Goal: Task Accomplishment & Management: Manage account settings

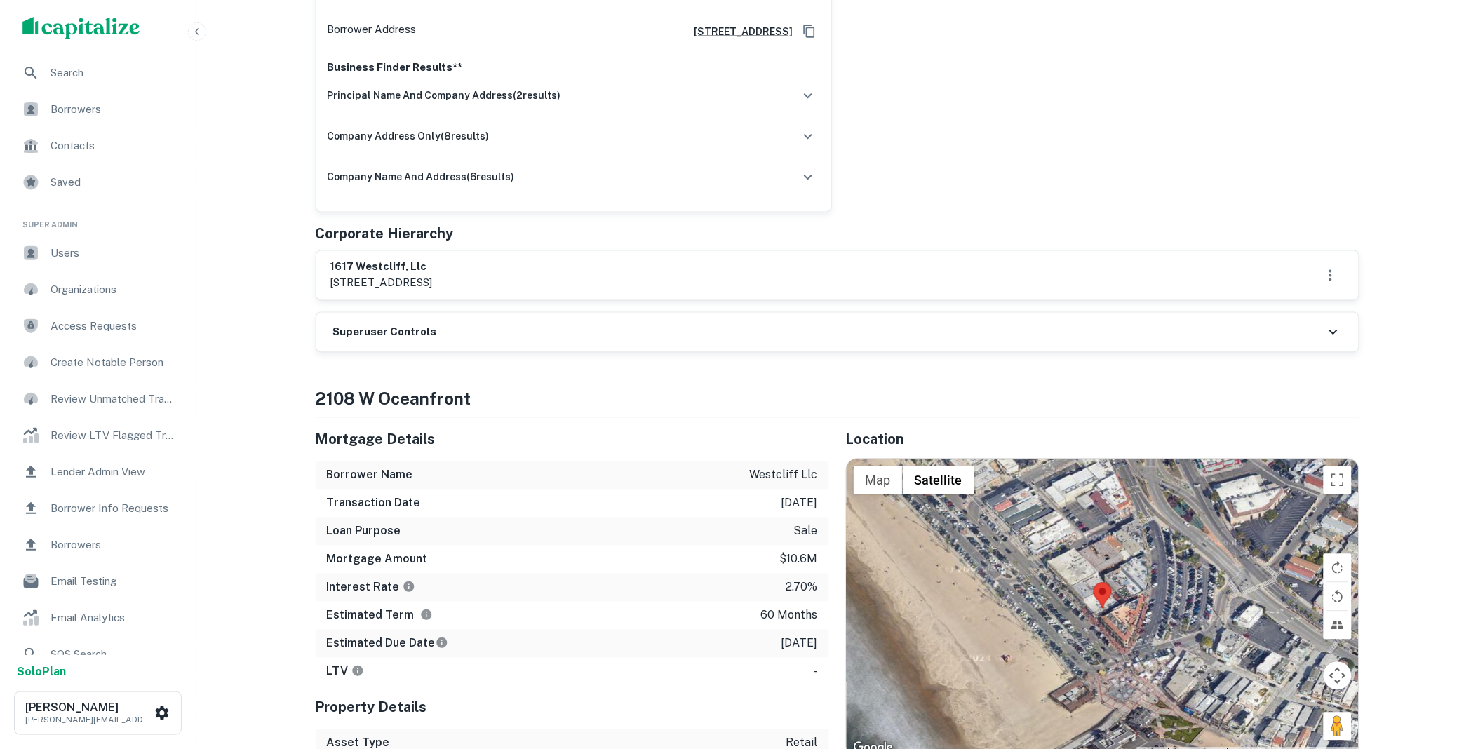
scroll to position [571, 0]
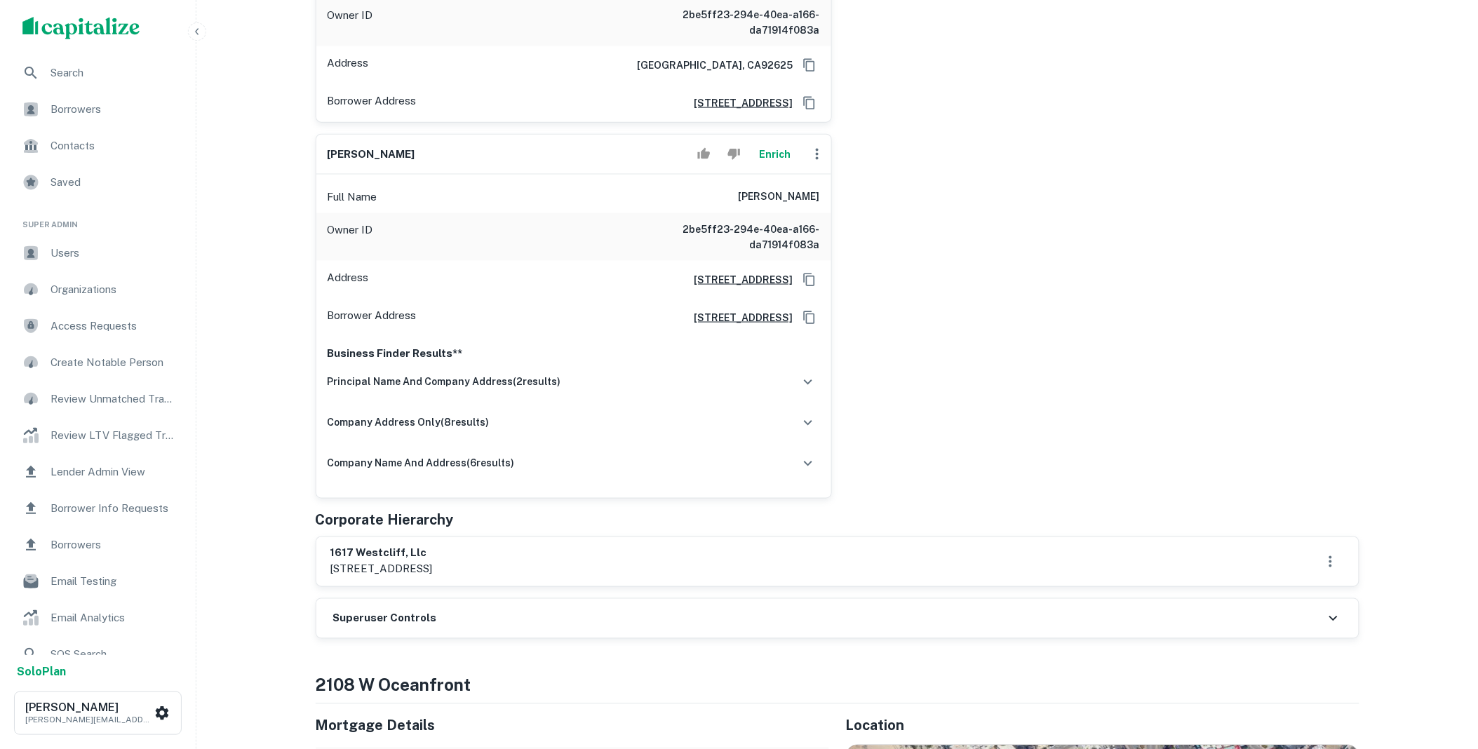
click at [538, 606] on div "Superuser Controls" at bounding box center [837, 618] width 1042 height 39
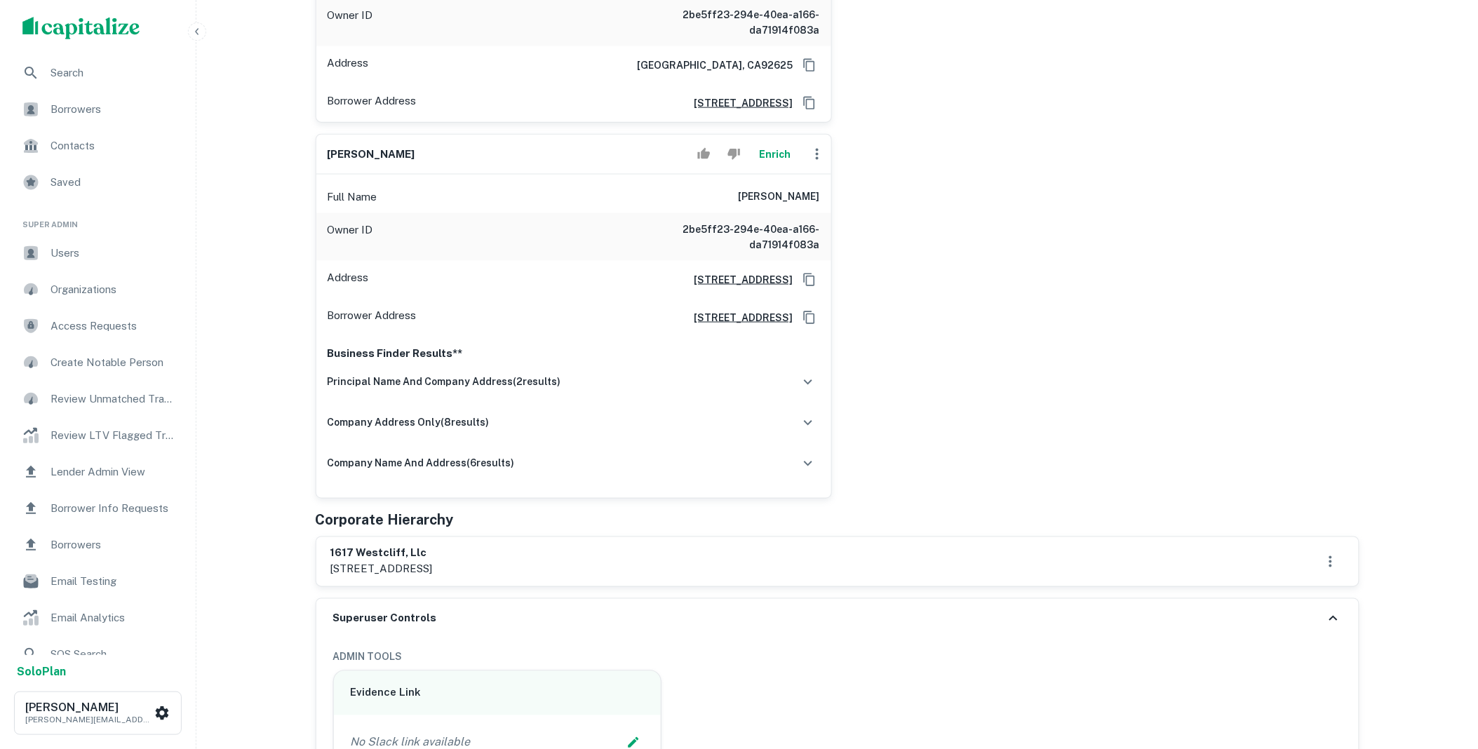
drag, startPoint x: 590, startPoint y: 558, endPoint x: 317, endPoint y: 530, distance: 274.4
click at [317, 537] on div "1617 westcliff, llc 2901 w coast highway suite 200, newport beach, ca, 92663" at bounding box center [837, 561] width 1042 height 49
copy div "1617 westcliff, llc 2901 w coast highway suite 200, newport beach, ca"
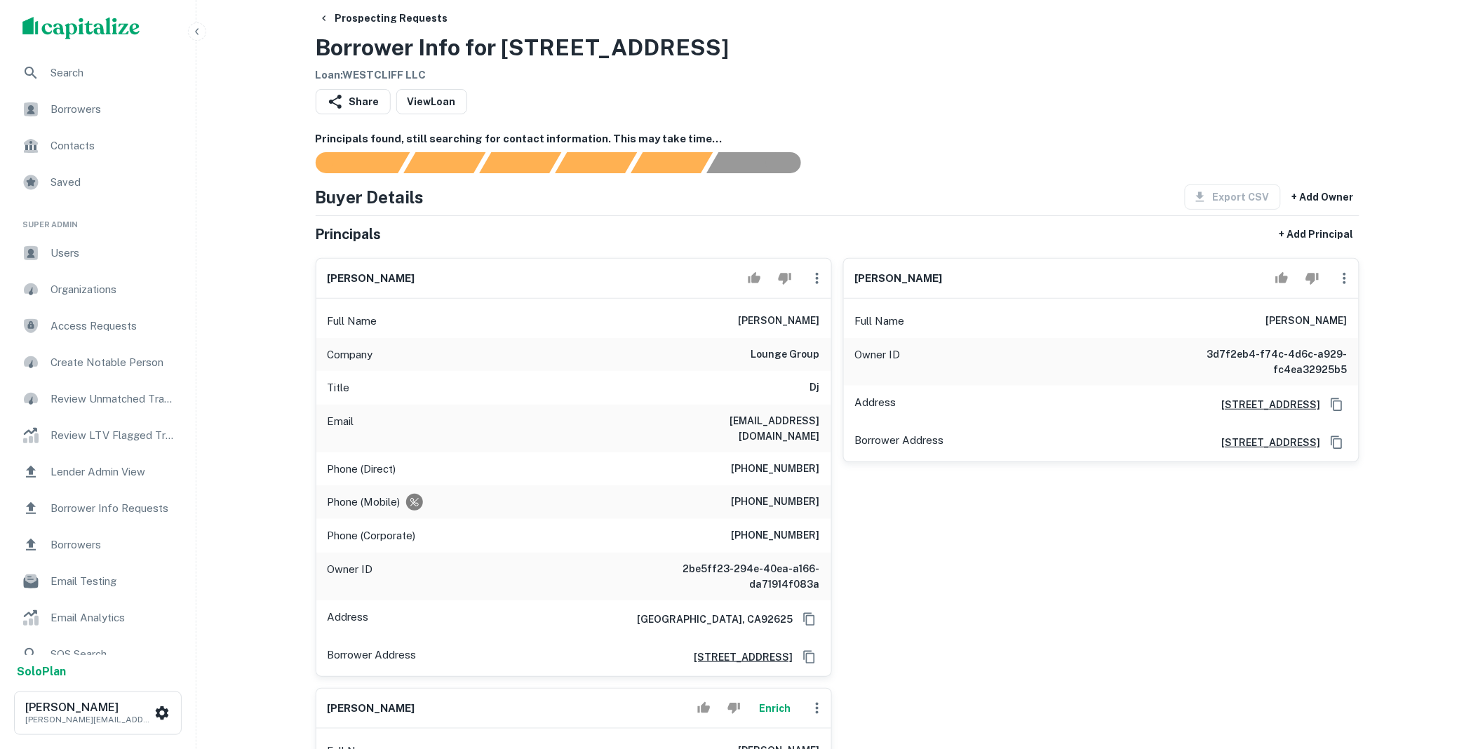
scroll to position [0, 0]
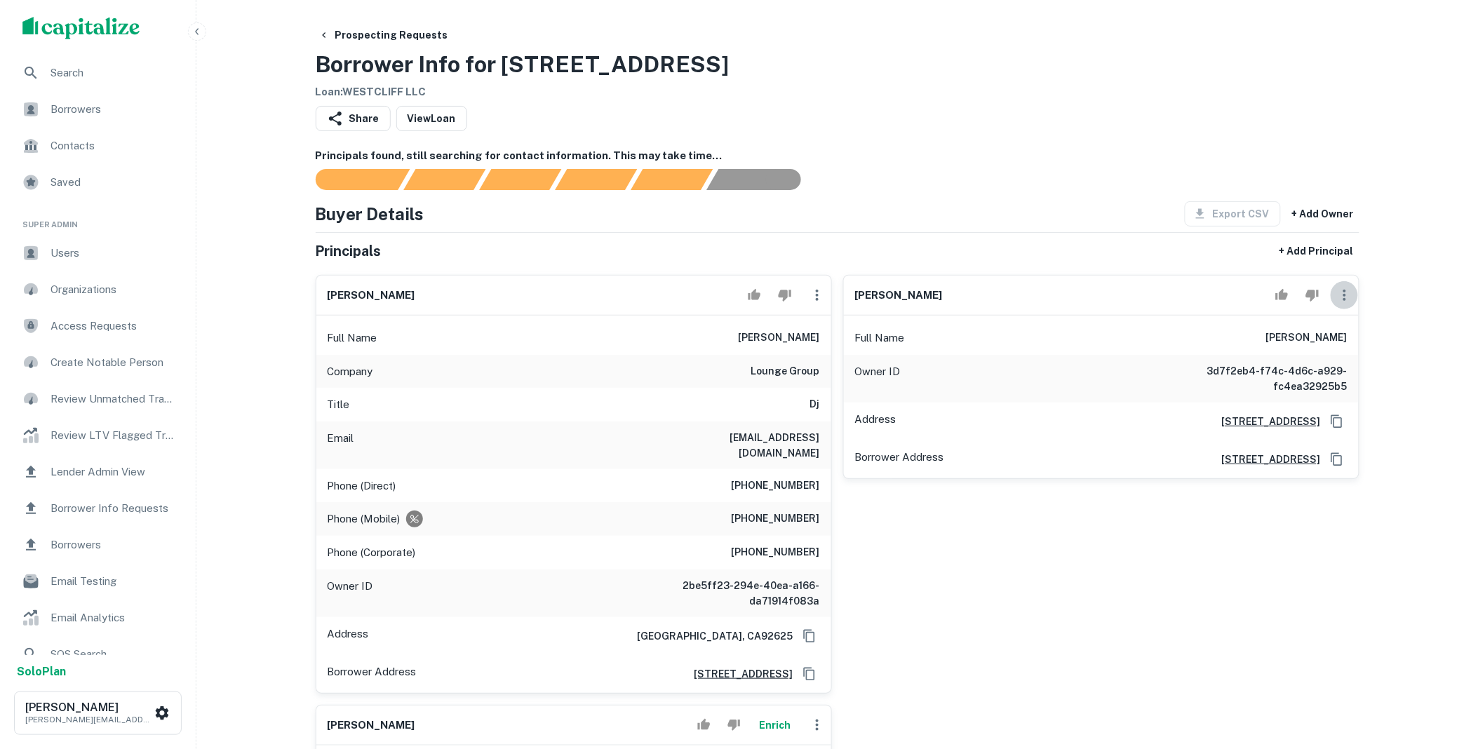
click at [1343, 302] on icon "button" at bounding box center [1344, 295] width 17 height 17
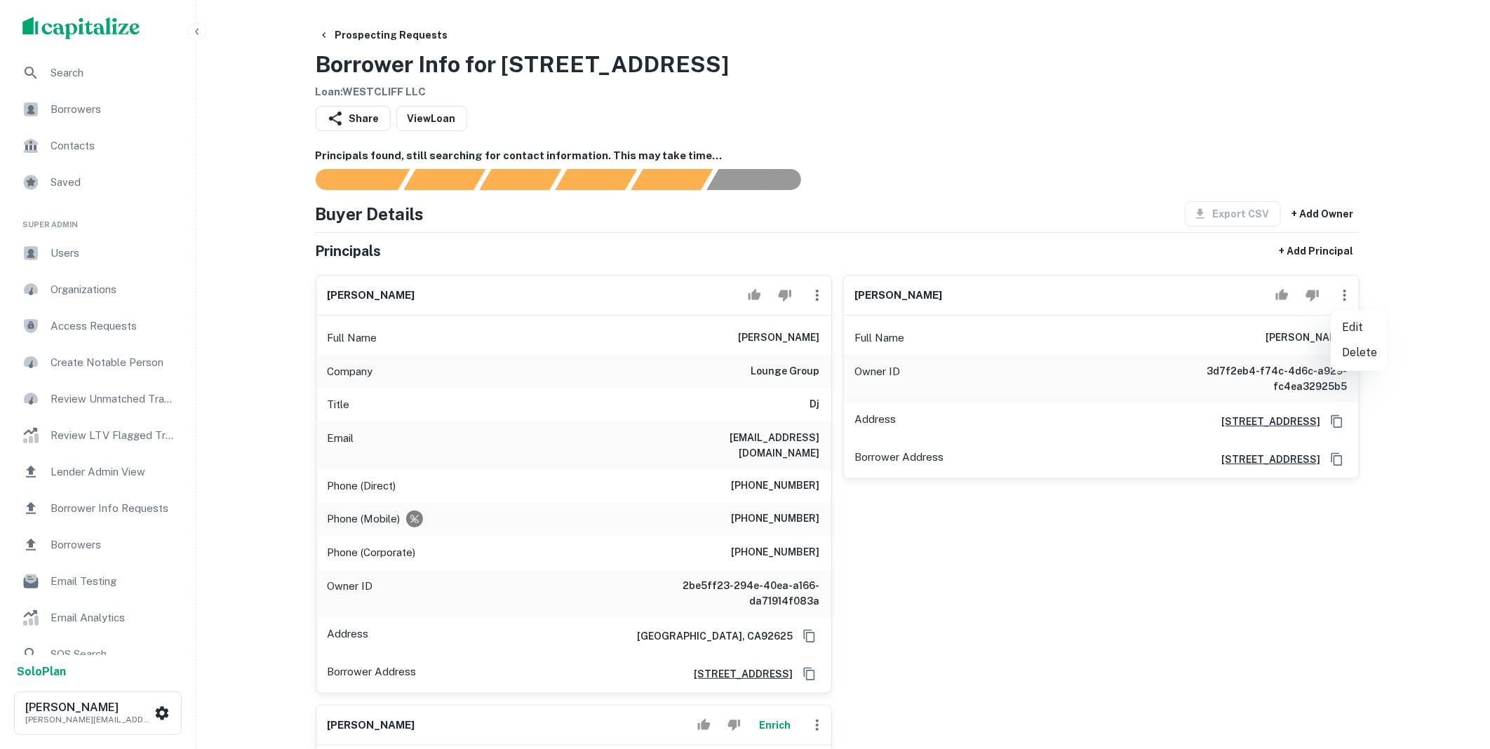
click at [1349, 347] on li "Delete" at bounding box center [1360, 352] width 58 height 25
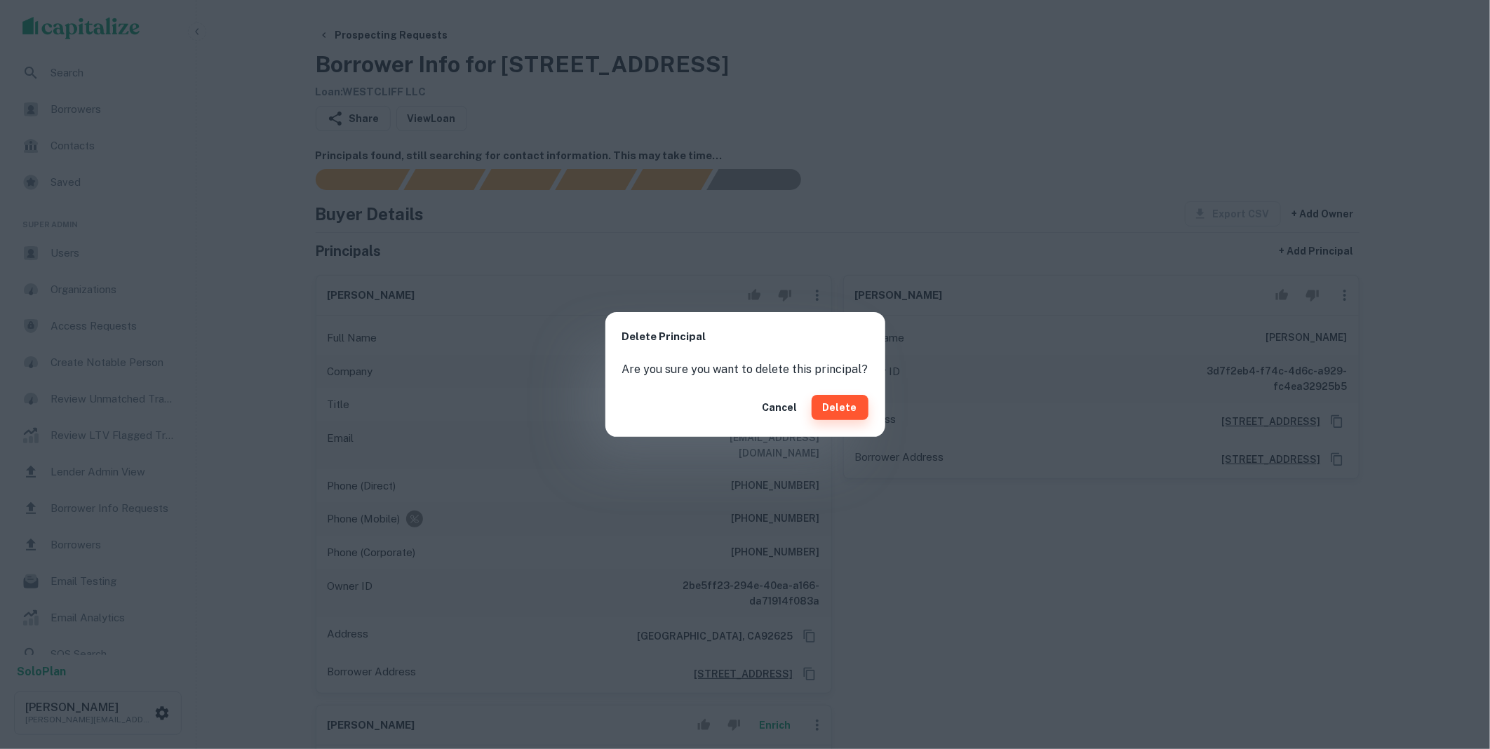
click at [829, 405] on button "Delete" at bounding box center [840, 407] width 57 height 25
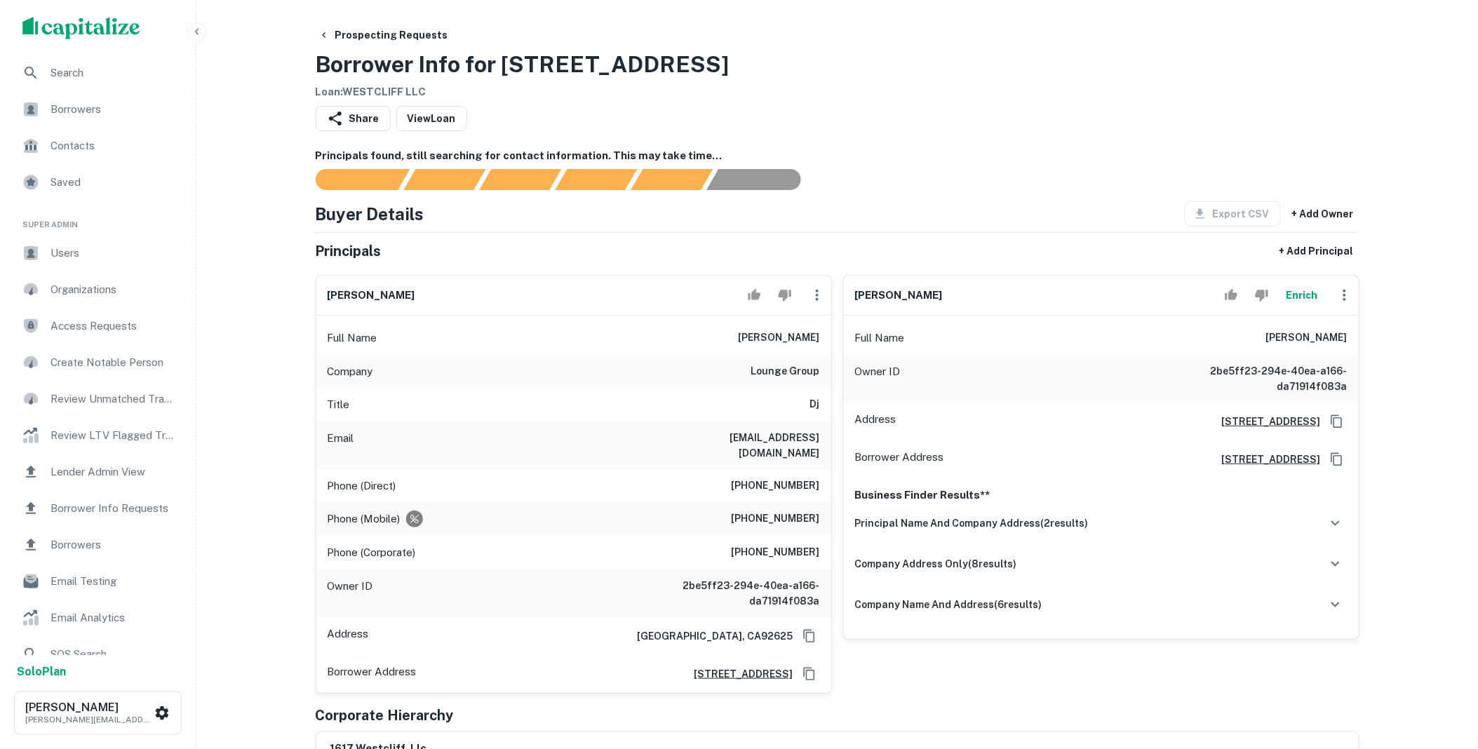
click at [1301, 296] on button "Enrich" at bounding box center [1302, 295] width 45 height 28
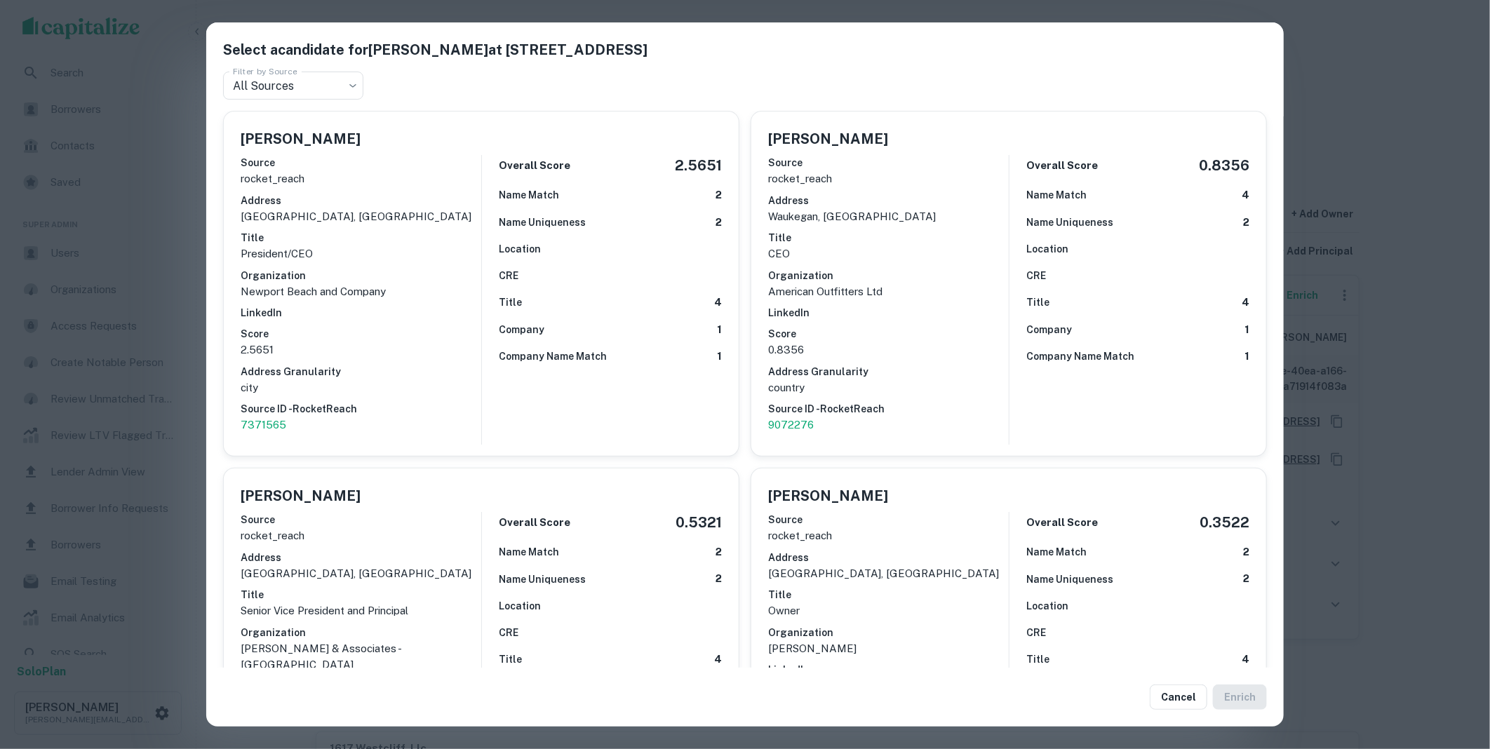
click at [1169, 696] on button "Cancel" at bounding box center [1179, 697] width 58 height 25
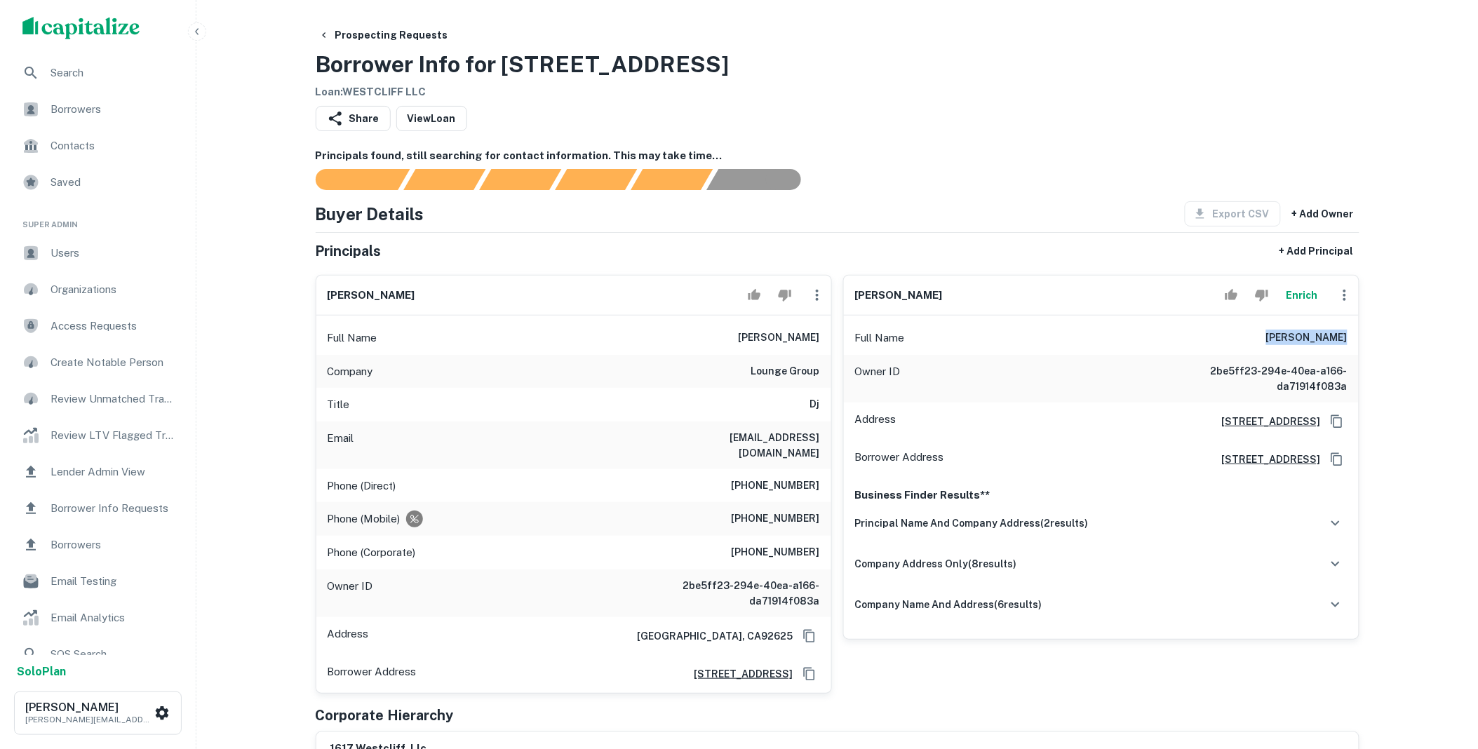
drag, startPoint x: 1326, startPoint y: 335, endPoint x: 1373, endPoint y: 331, distance: 47.9
copy h6 "gary r rettig"
click at [1308, 297] on button "Enrich" at bounding box center [1302, 295] width 45 height 28
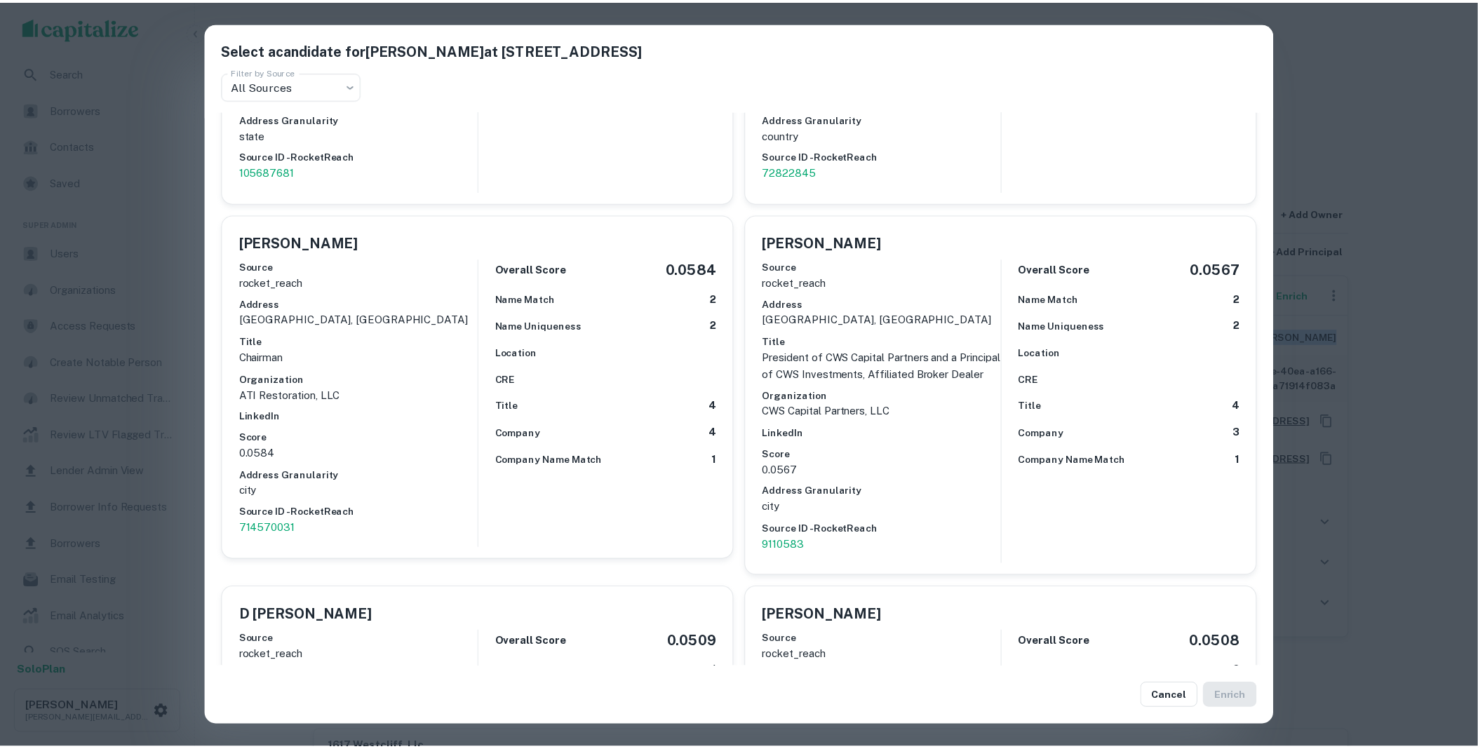
scroll to position [2000, 0]
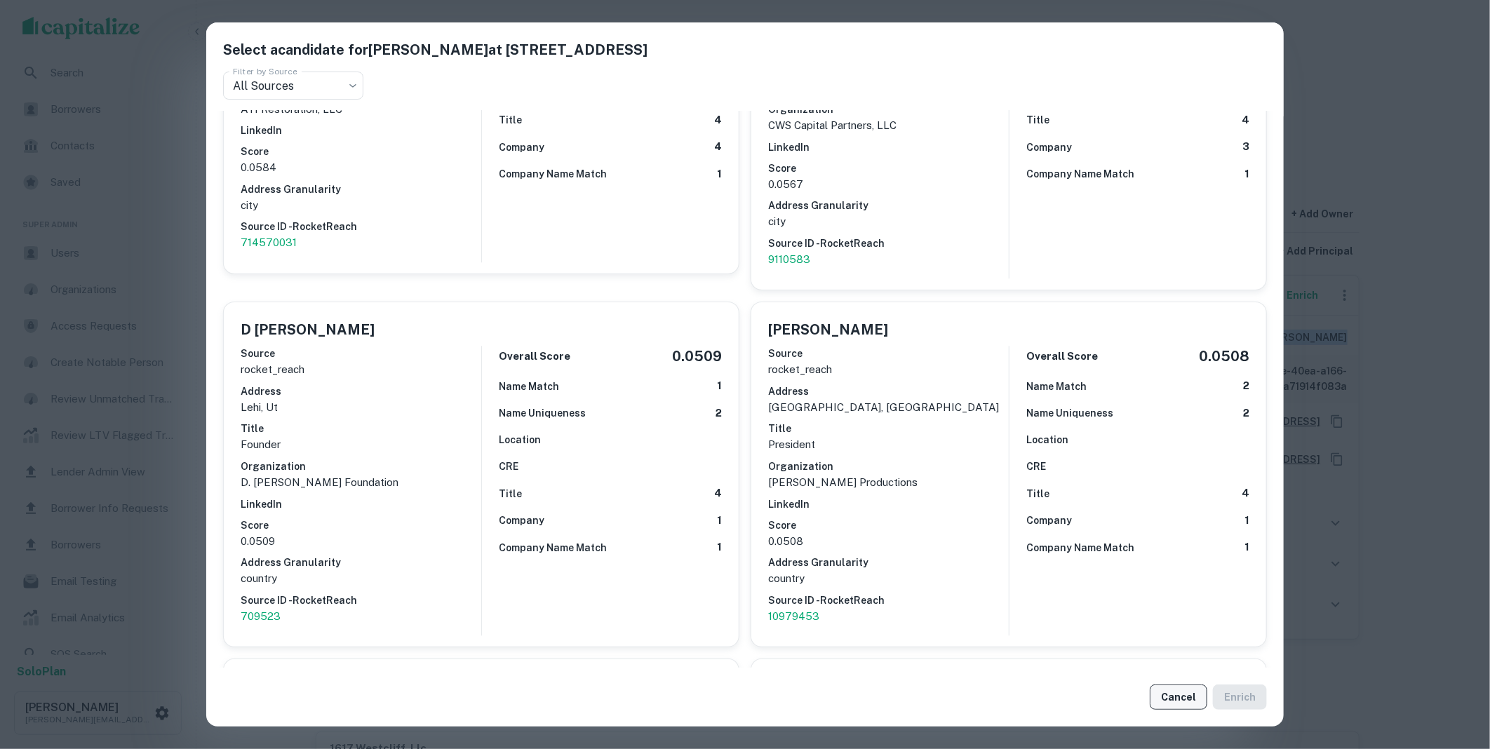
click at [1171, 702] on button "Cancel" at bounding box center [1179, 697] width 58 height 25
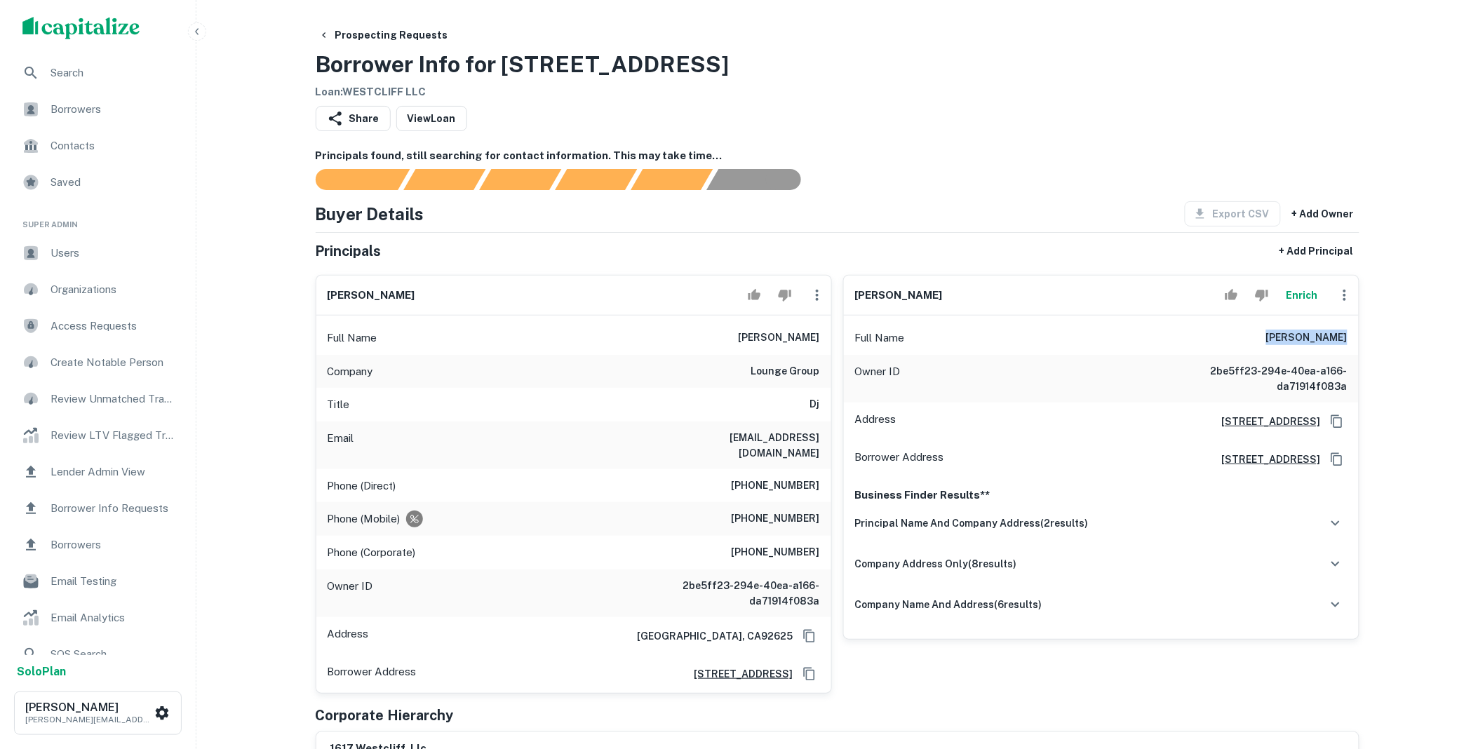
click at [91, 516] on span "Borrower Info Requests" at bounding box center [114, 508] width 126 height 17
